Goal: Information Seeking & Learning: Learn about a topic

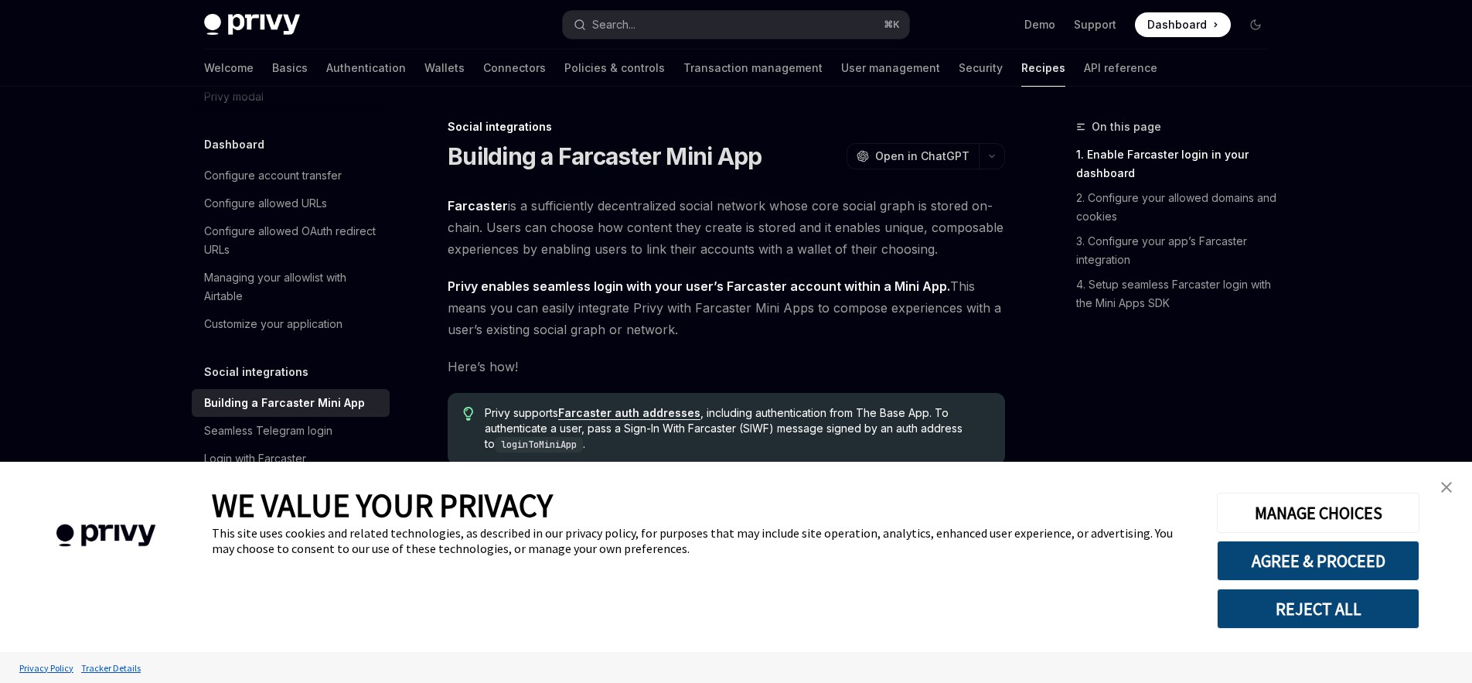
type textarea "*"
click at [1454, 488] on link "close banner" at bounding box center [1446, 487] width 31 height 31
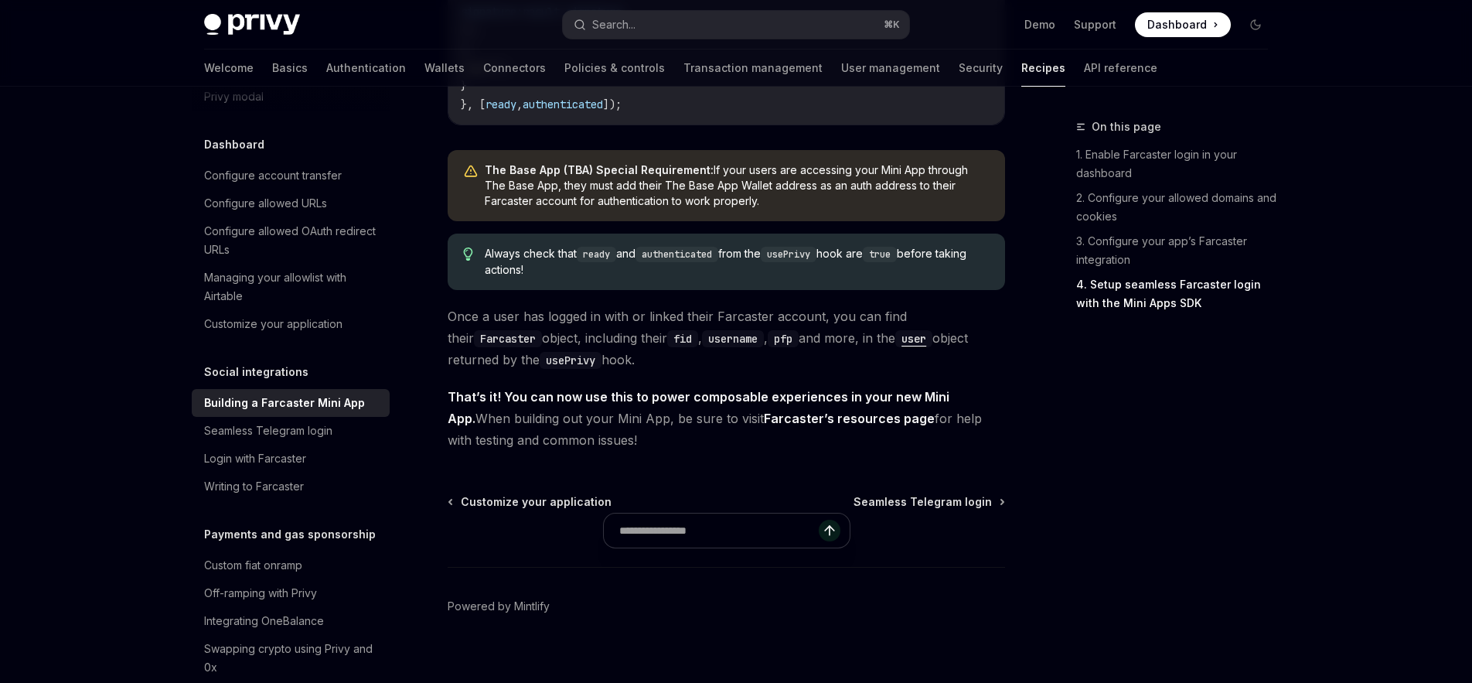
scroll to position [2531, 0]
